Goal: Find specific page/section: Find specific page/section

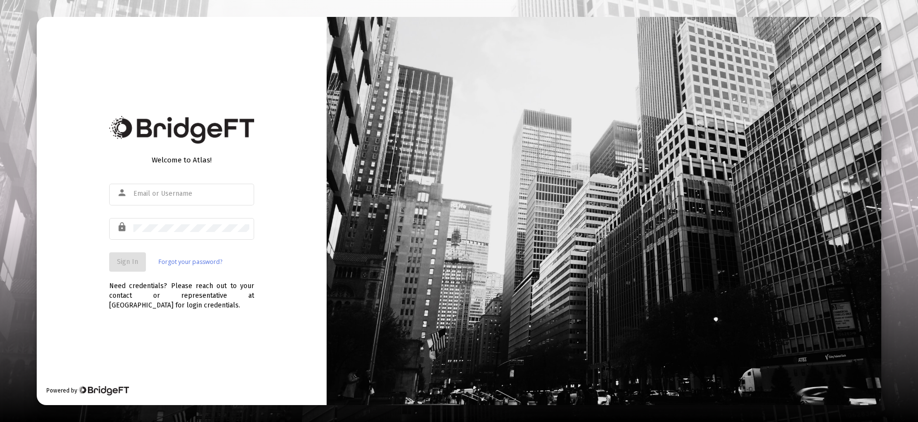
type input "[EMAIL_ADDRESS][DOMAIN_NAME]"
click at [144, 259] on button "Sign In" at bounding box center [127, 261] width 37 height 19
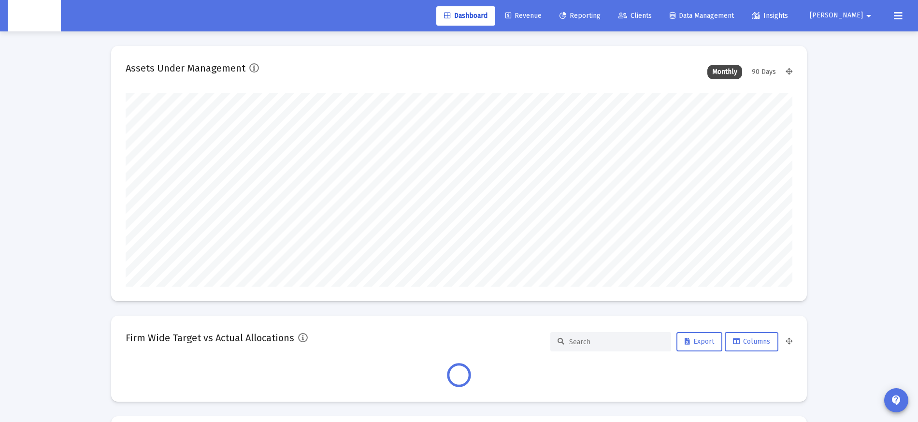
scroll to position [193, 359]
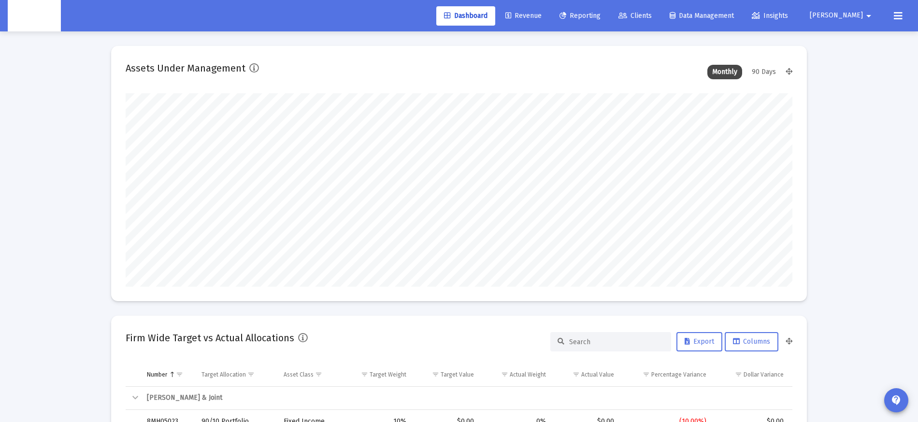
type input "[DATE]"
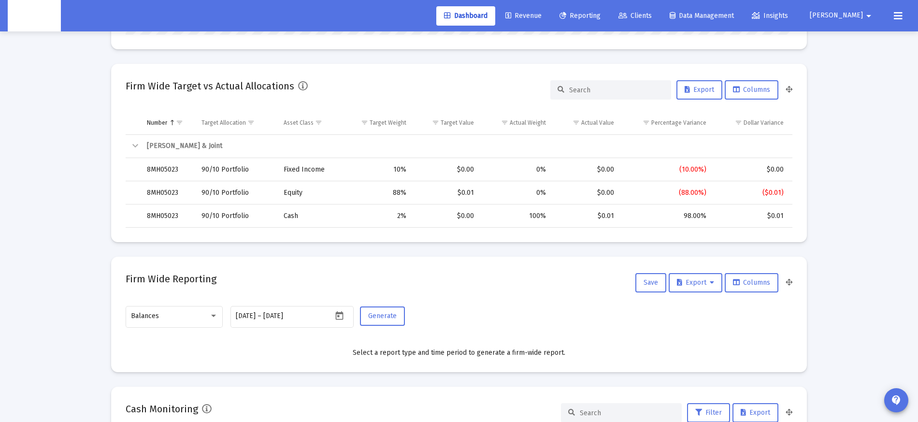
scroll to position [254, 0]
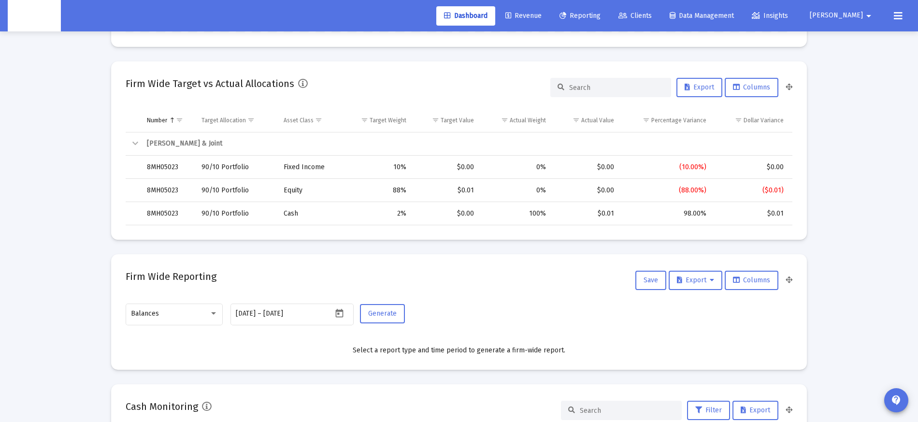
click at [138, 144] on div "Collapse" at bounding box center [136, 144] width 12 height 12
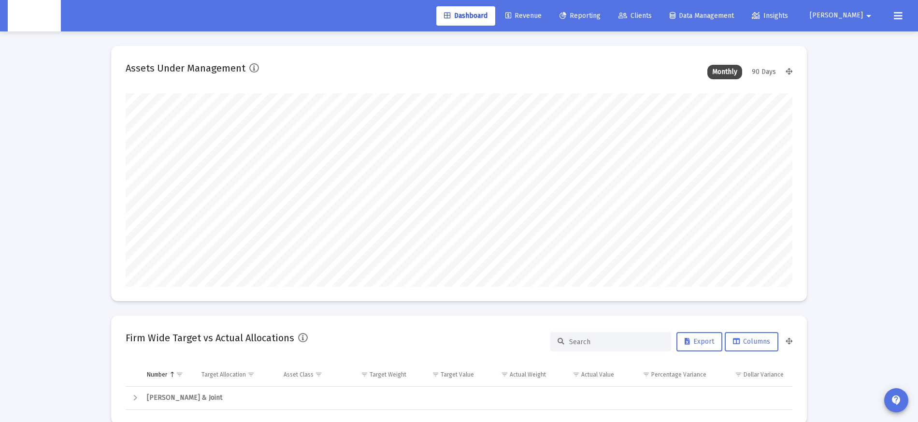
scroll to position [193, 312]
click at [660, 11] on link "Clients" at bounding box center [635, 15] width 49 height 19
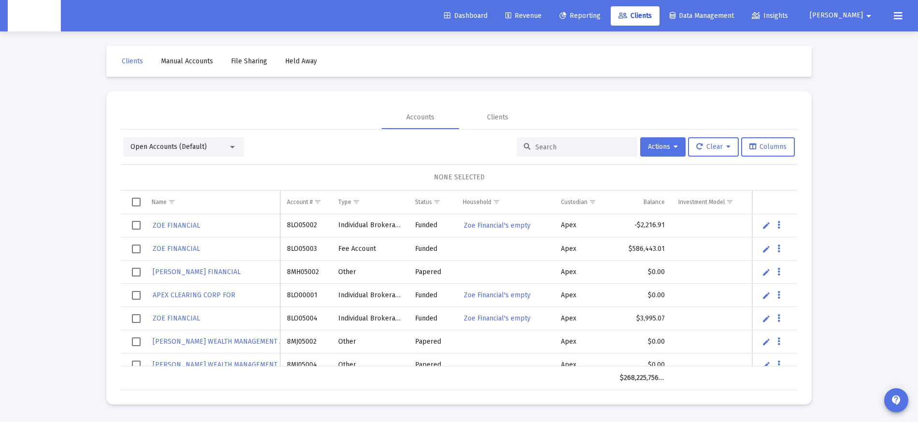
click at [540, 146] on input at bounding box center [582, 147] width 95 height 8
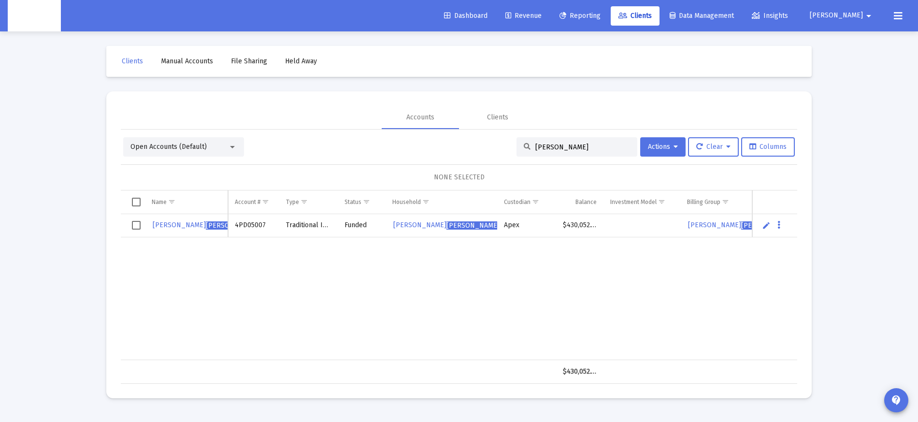
type input "[PERSON_NAME]"
click at [206, 222] on span "[PERSON_NAME]" at bounding box center [232, 225] width 53 height 8
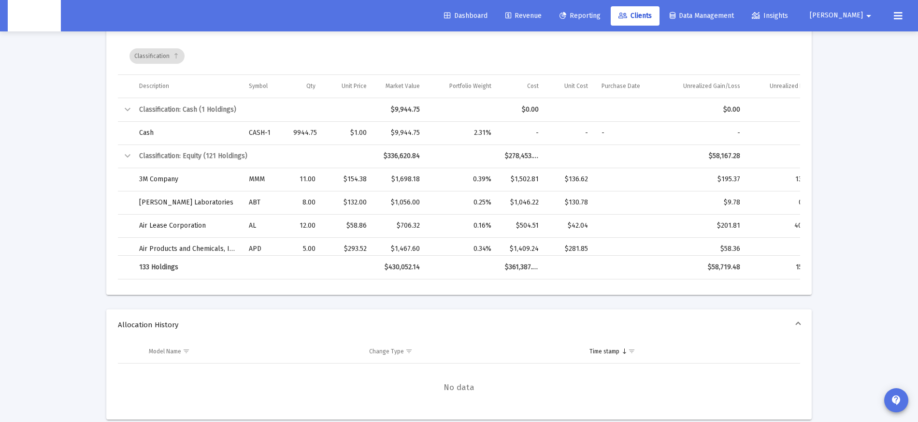
scroll to position [503, 0]
click at [395, 263] on div "$430,052.14" at bounding box center [400, 266] width 40 height 10
